Goal: Navigation & Orientation: Find specific page/section

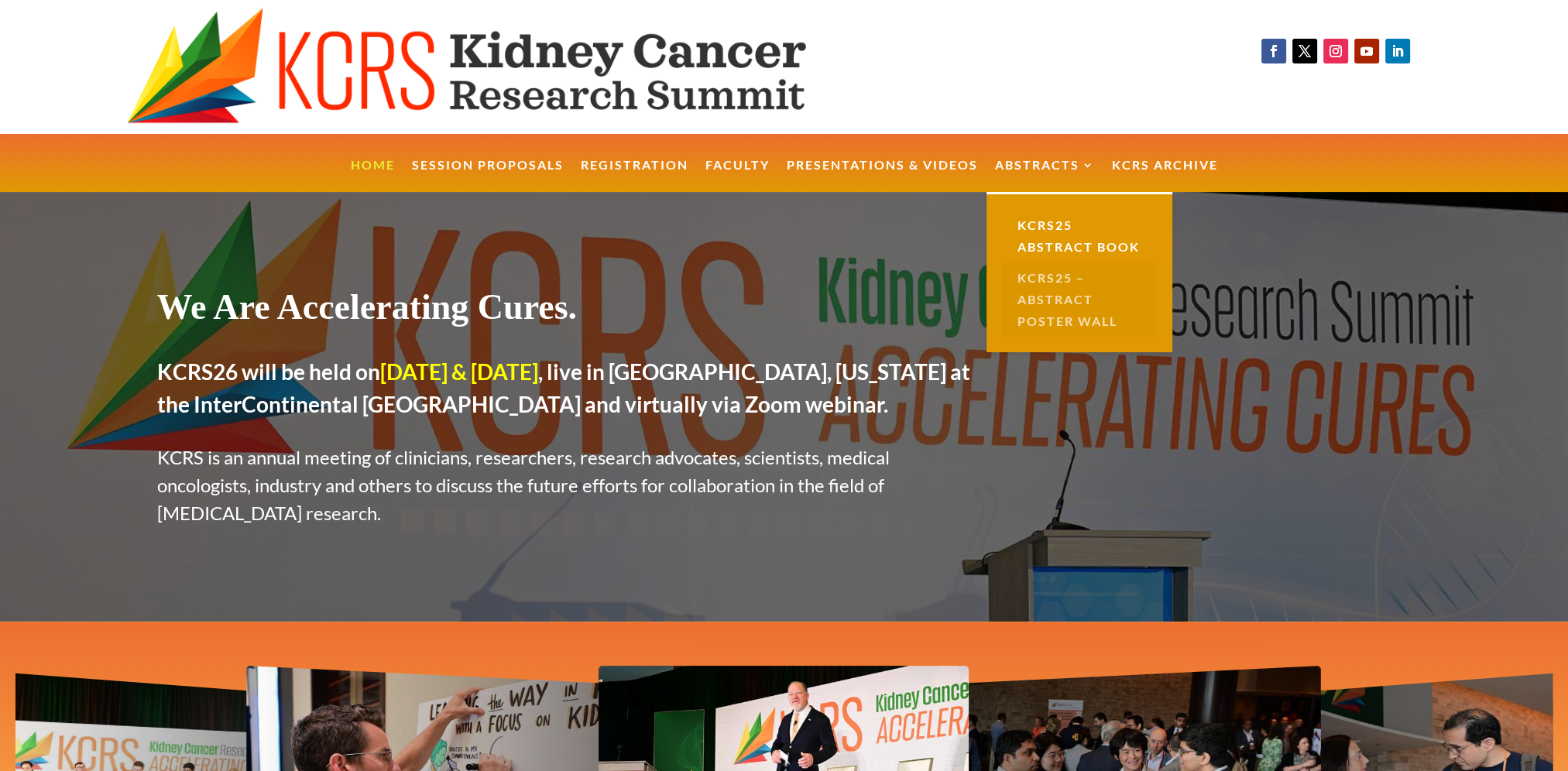
click at [1061, 319] on link "KCRS25 – Abstract Poster Wall" at bounding box center [1079, 300] width 154 height 74
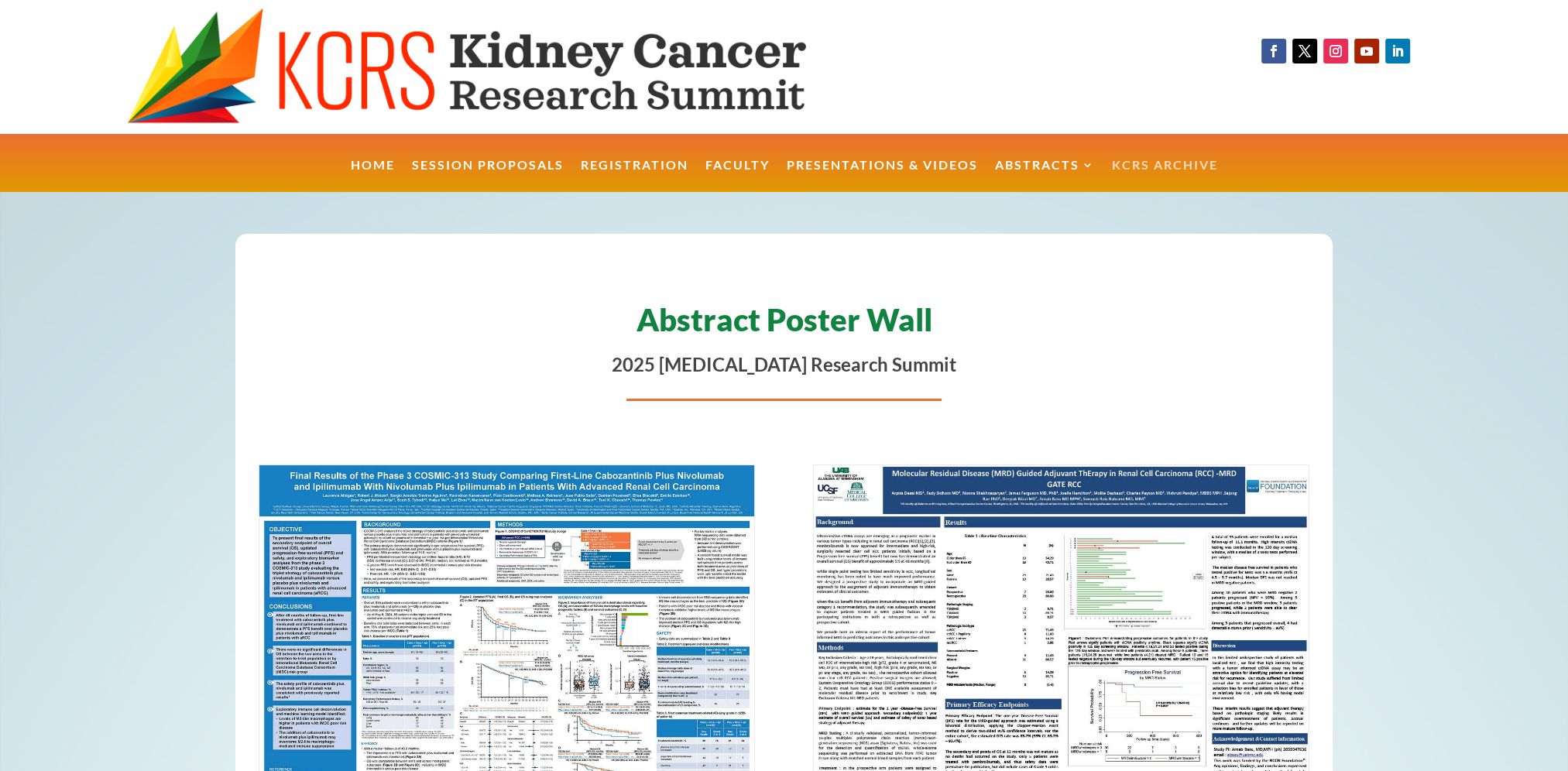
click at [1176, 160] on link "KCRS Archive" at bounding box center [1164, 176] width 106 height 33
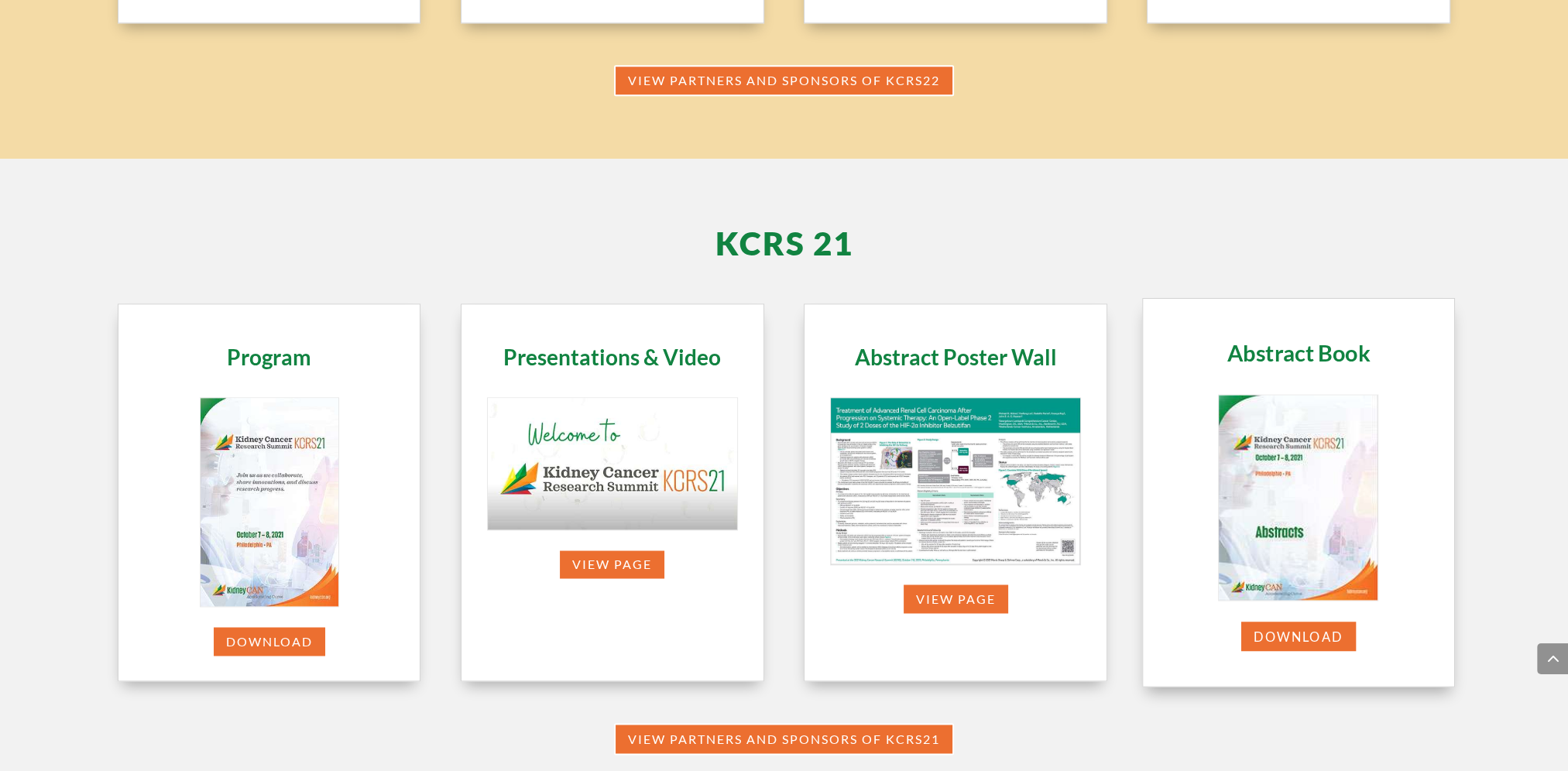
scroll to position [2425, 0]
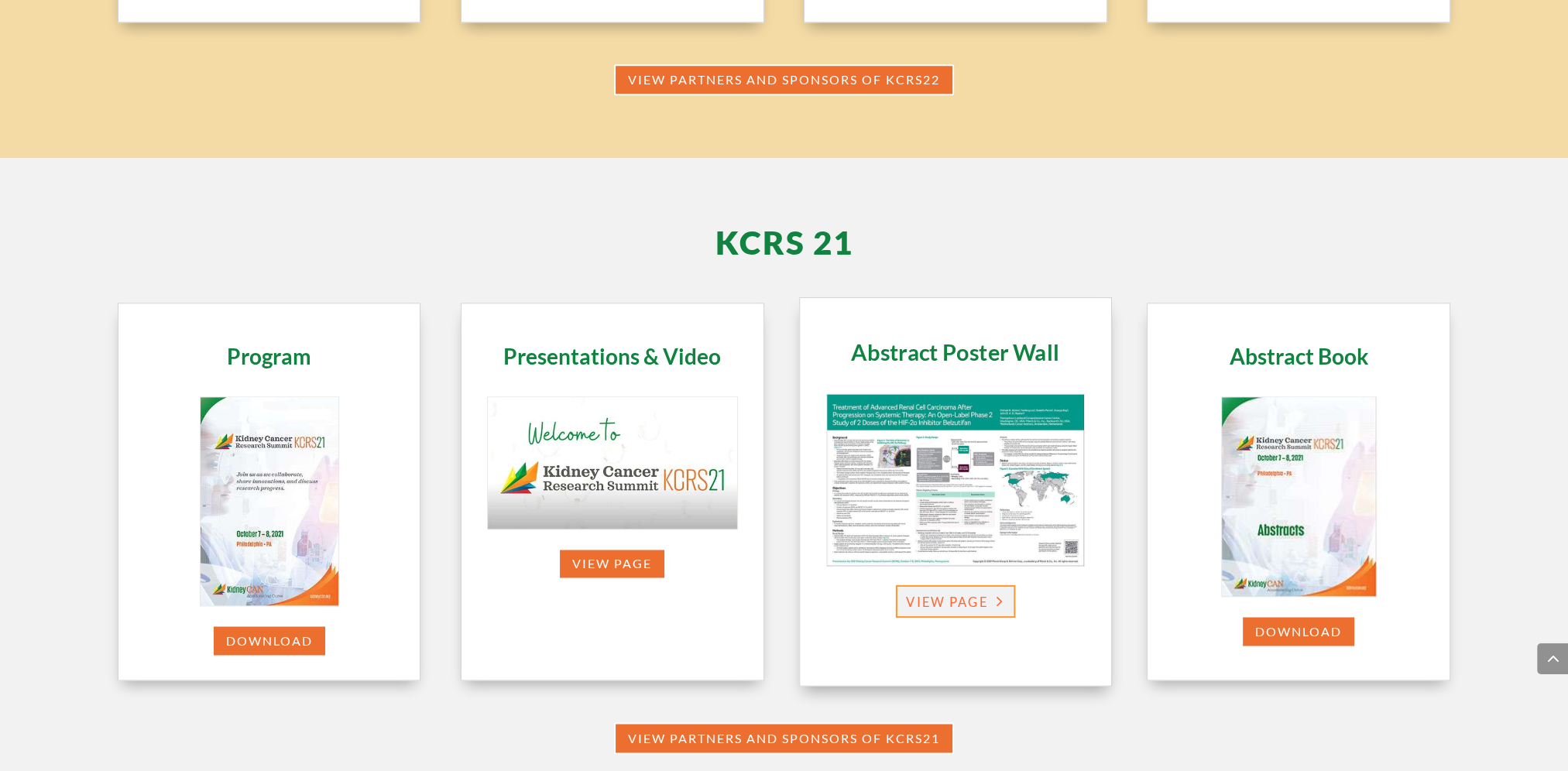
click at [929, 597] on link "View Page" at bounding box center [956, 601] width 120 height 32
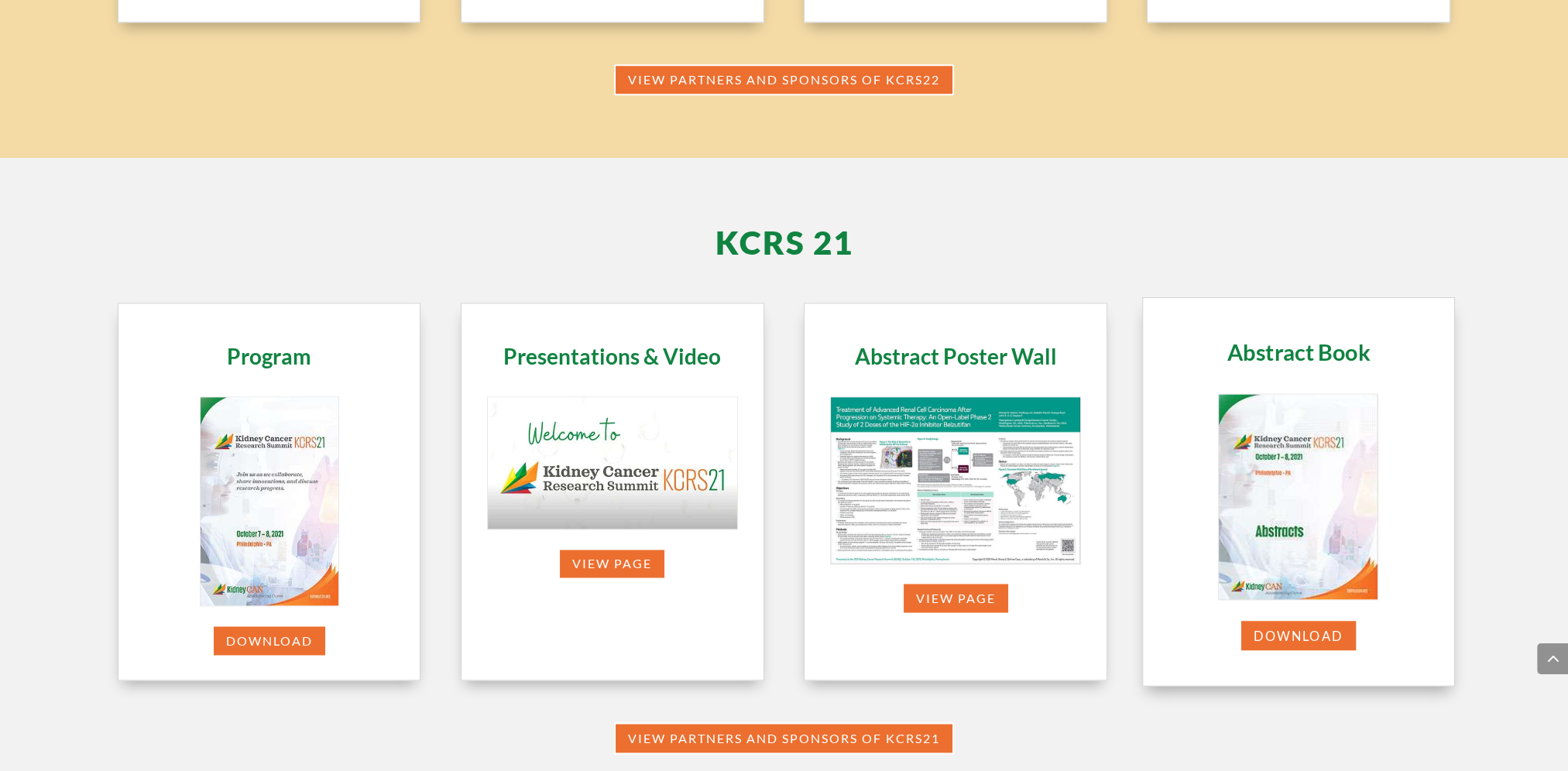
click at [1297, 548] on img at bounding box center [1299, 496] width 159 height 205
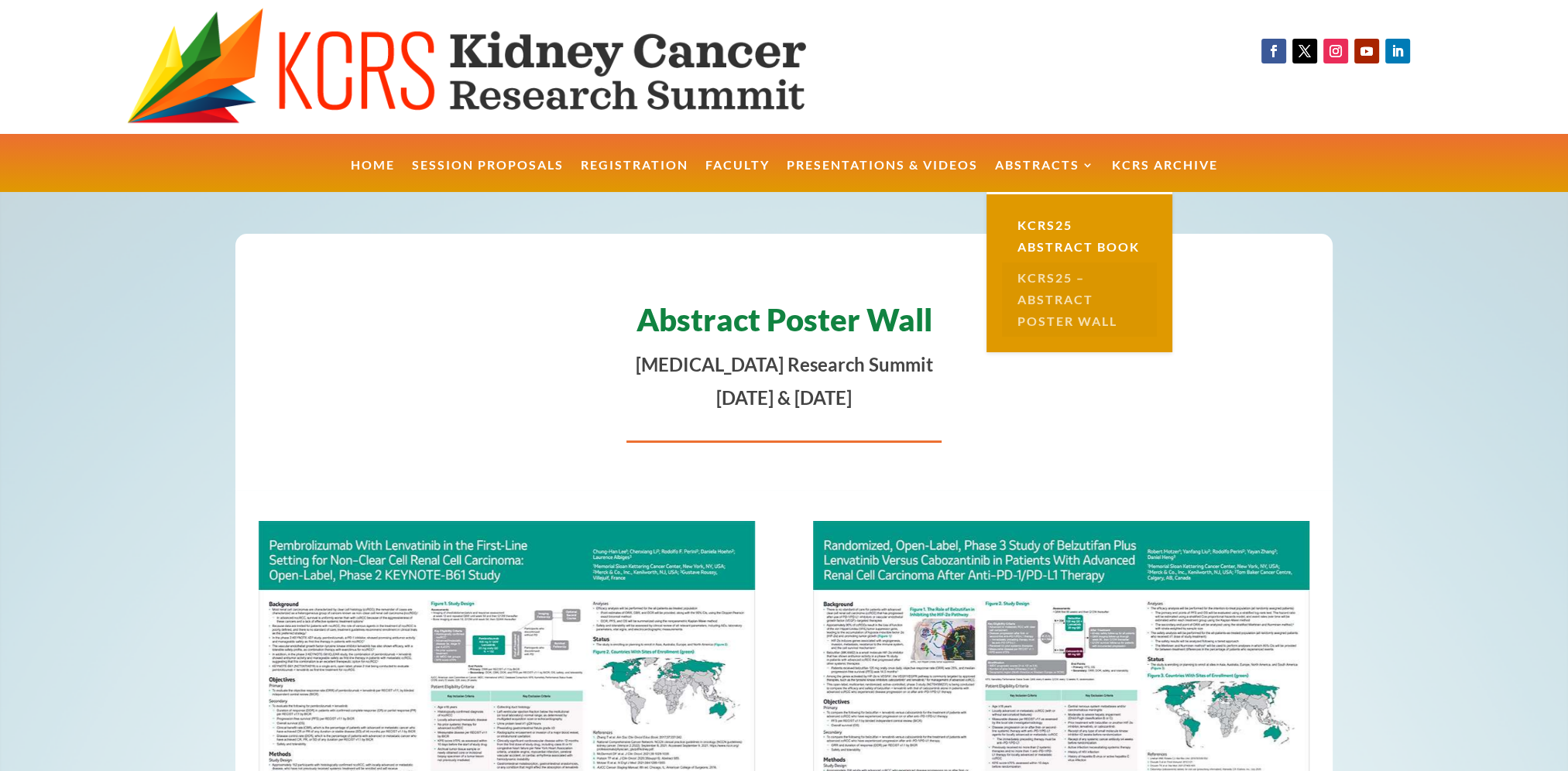
click at [1046, 298] on link "KCRS25 – Abstract Poster Wall" at bounding box center [1079, 300] width 154 height 74
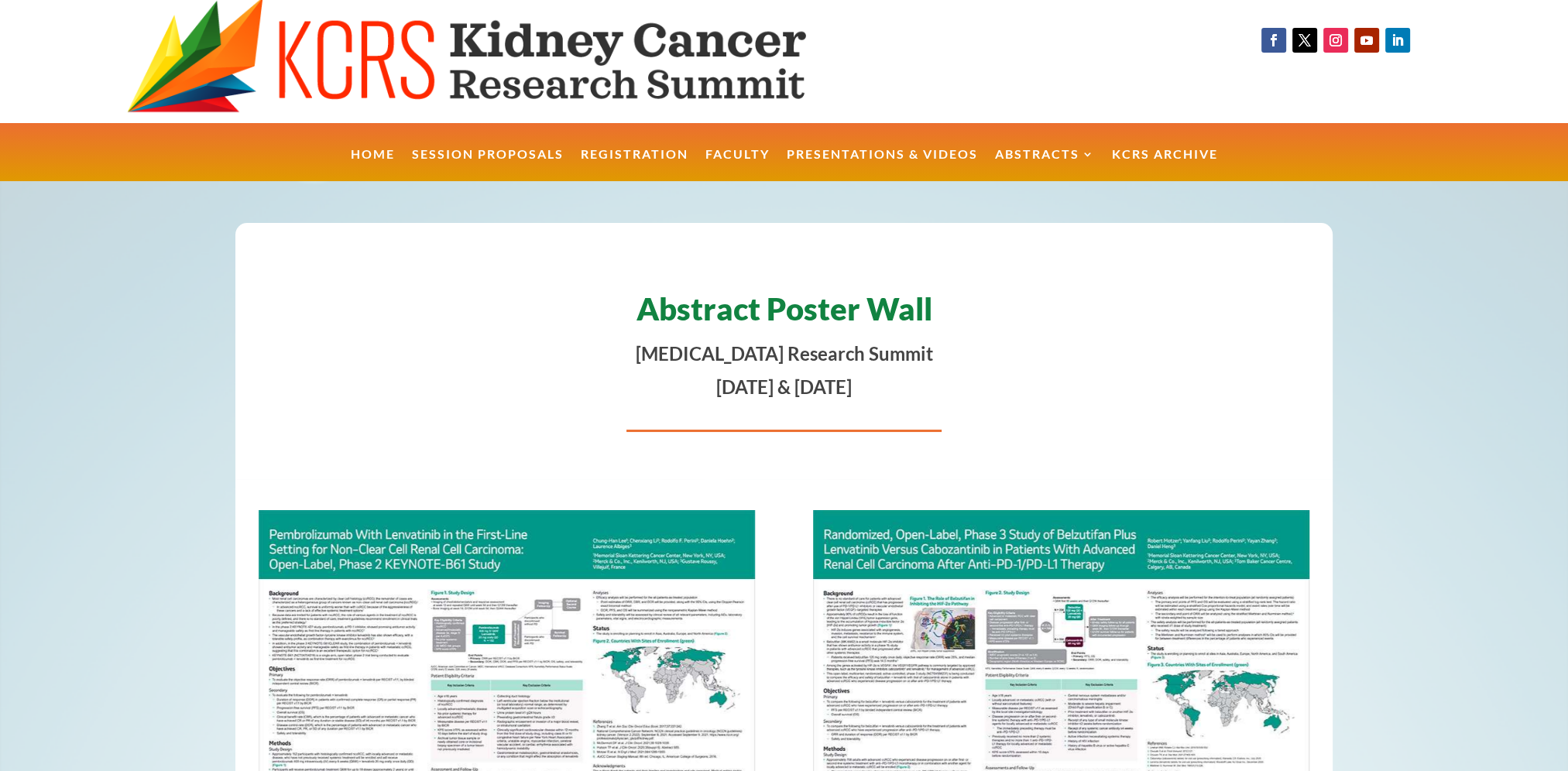
scroll to position [3, 0]
